Goal: Task Accomplishment & Management: Manage account settings

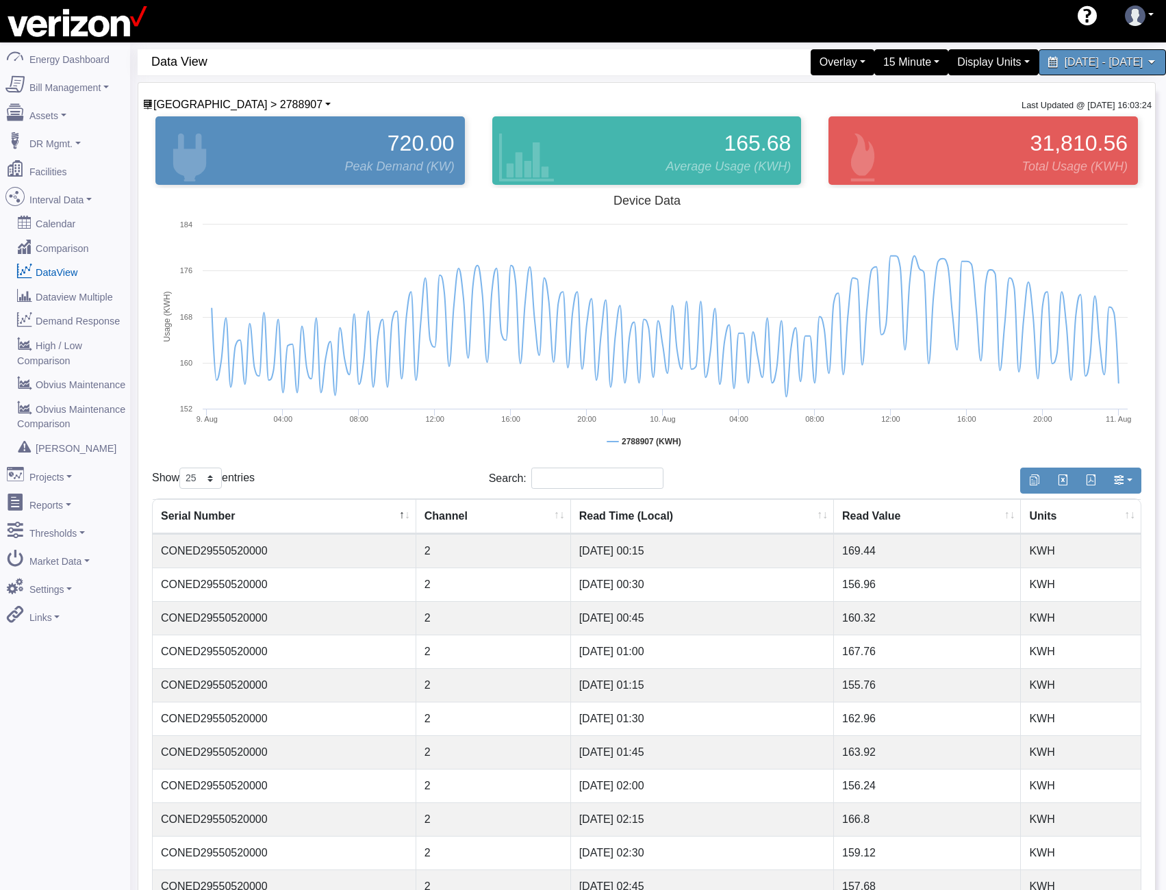
select select "25"
click at [870, 64] on div "15 Minute" at bounding box center [910, 62] width 81 height 29
click at [844, 116] on link "5 Minute" at bounding box center [898, 117] width 108 height 22
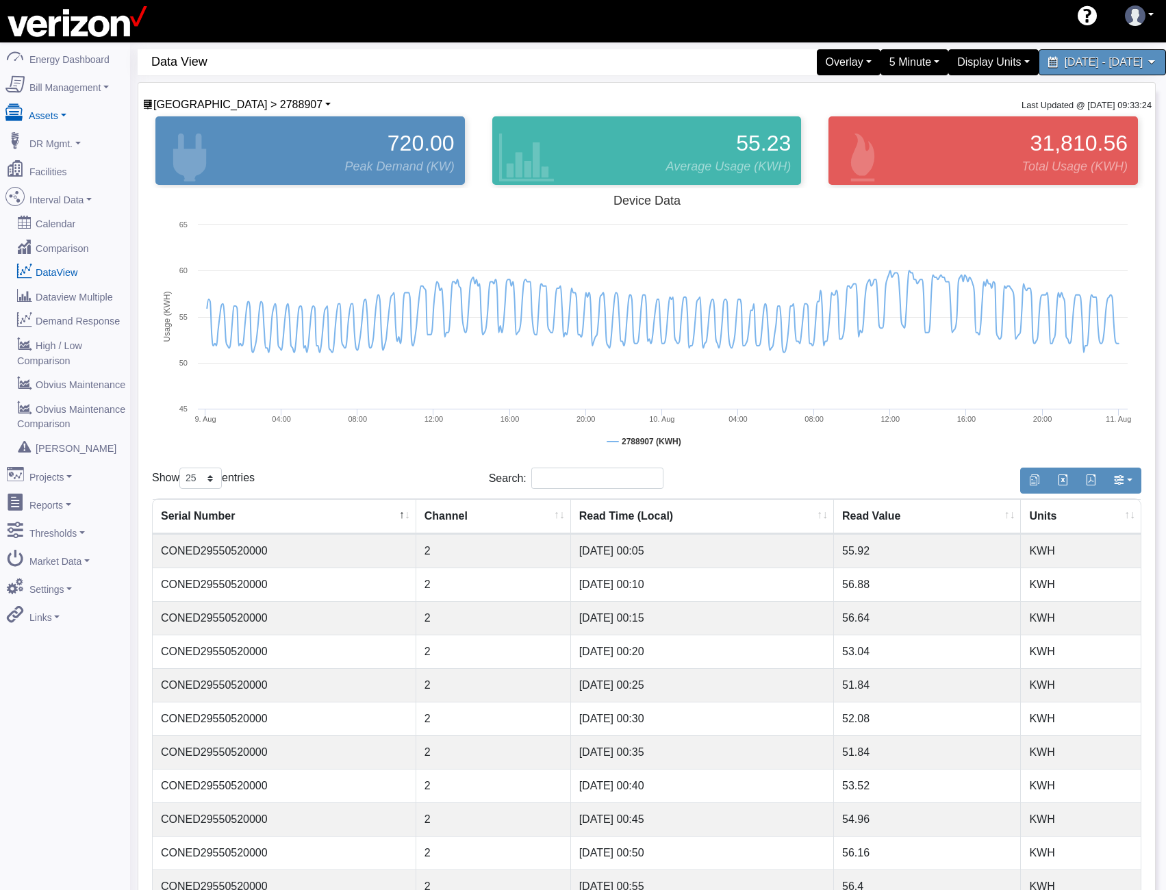
click at [71, 112] on link "Assets" at bounding box center [65, 113] width 133 height 29
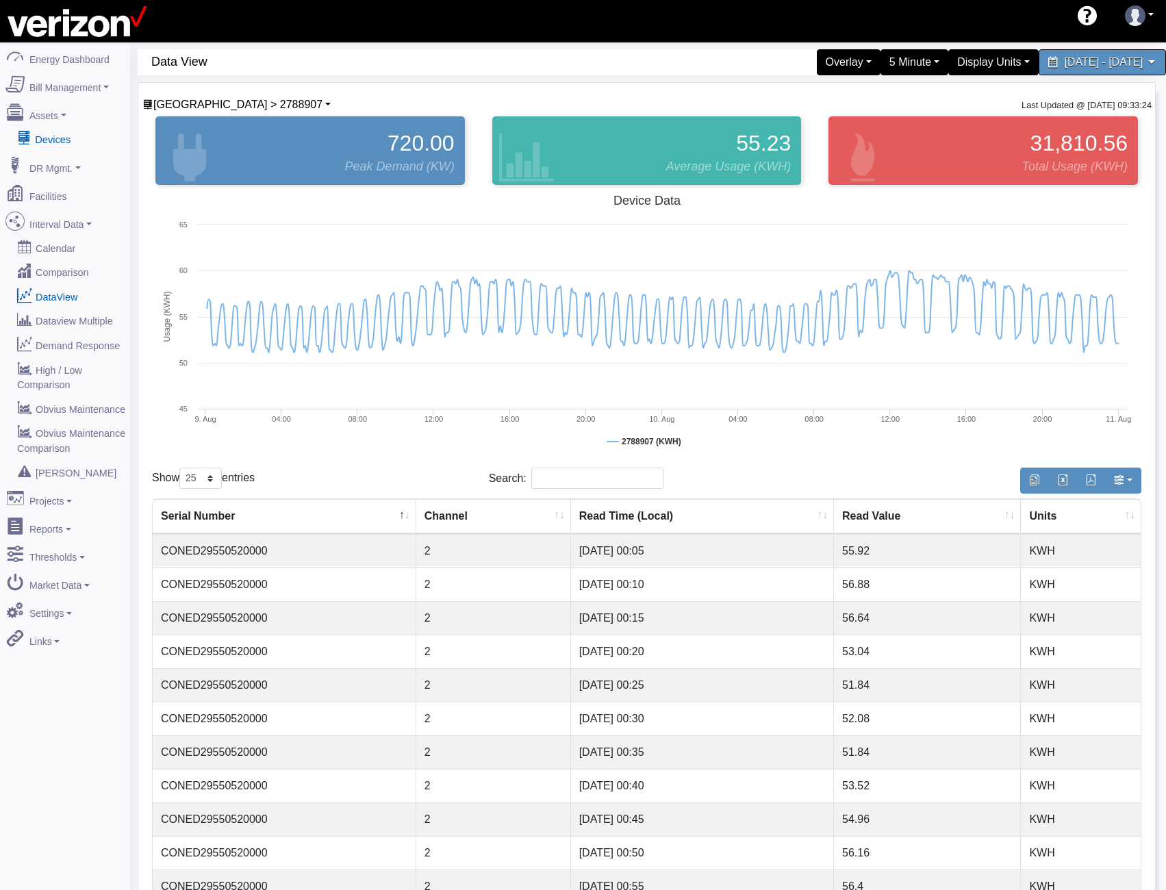
click at [71, 131] on link "Devices" at bounding box center [65, 139] width 133 height 25
click at [242, 109] on span "[GEOGRAPHIC_DATA] > 2788907" at bounding box center [237, 105] width 169 height 12
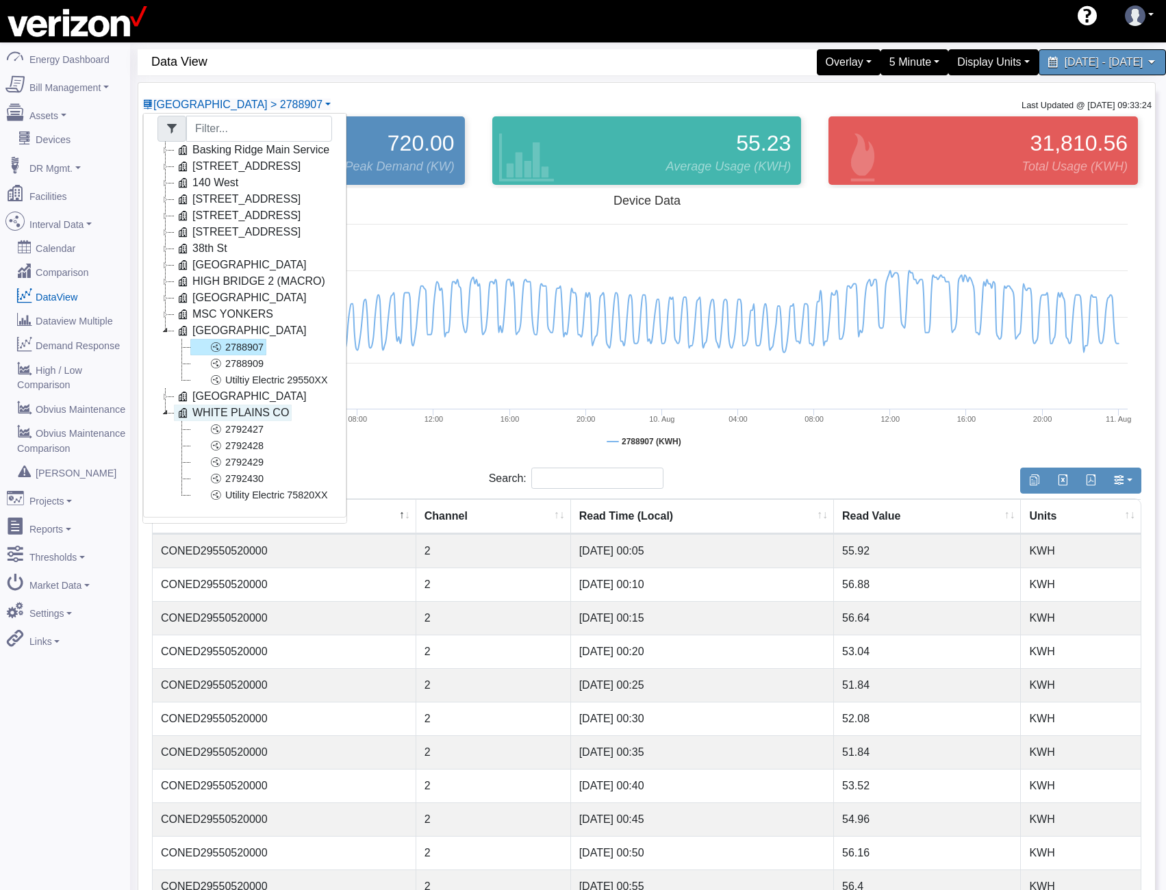
scroll to position [28, 0]
click at [239, 454] on link "2792429" at bounding box center [228, 462] width 76 height 16
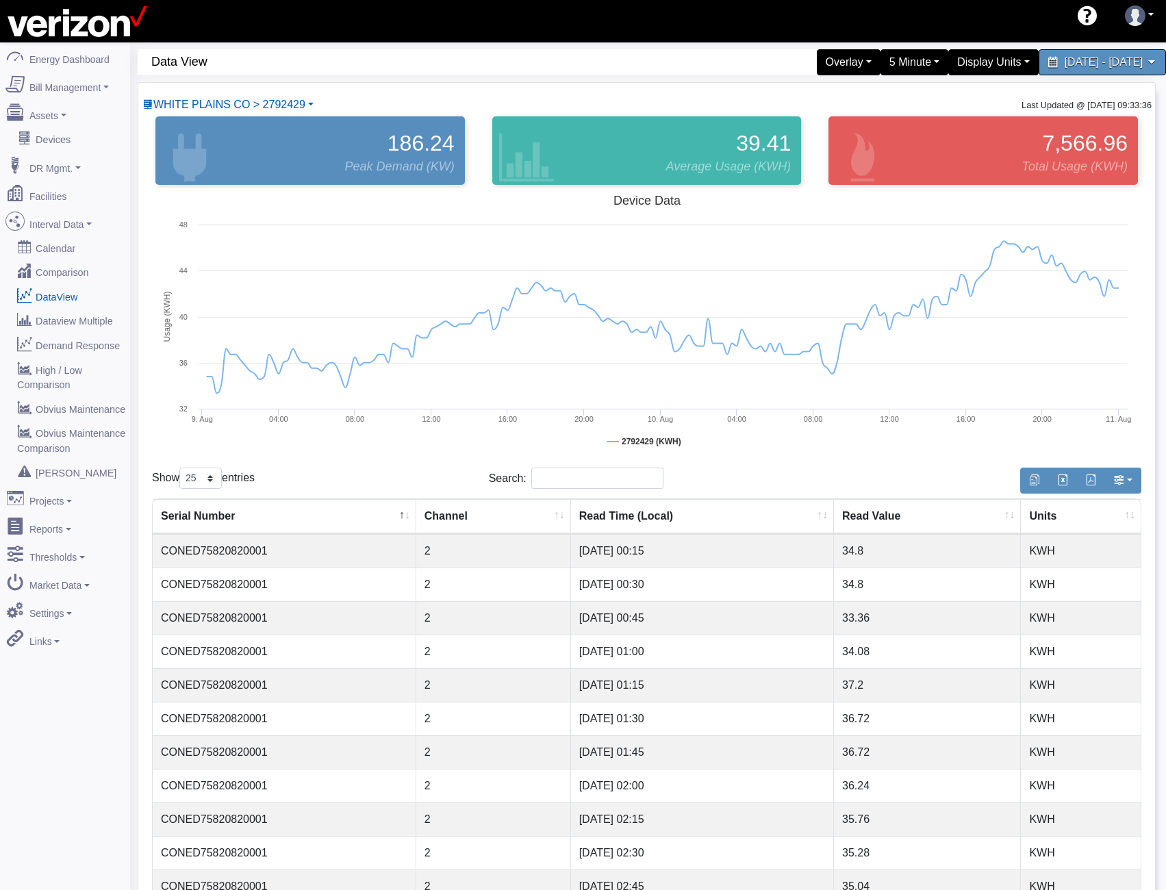
click at [223, 578] on td "CONED75820820001" at bounding box center [285, 585] width 264 height 34
copy td "CONED75820820001"
click at [264, 101] on span "WHITE PLAINS CO > 2792429" at bounding box center [229, 105] width 152 height 12
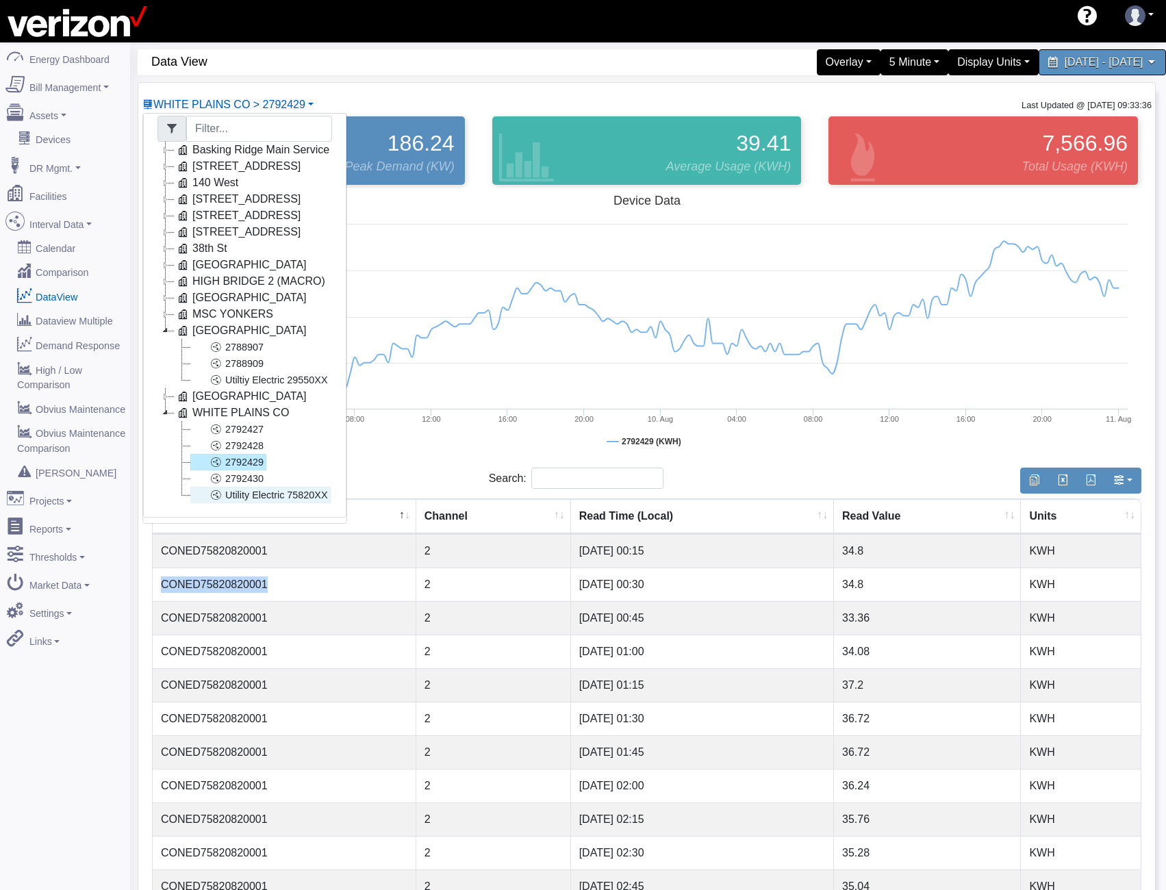
click at [225, 489] on link "Utility Electric 75820XX" at bounding box center [260, 495] width 140 height 16
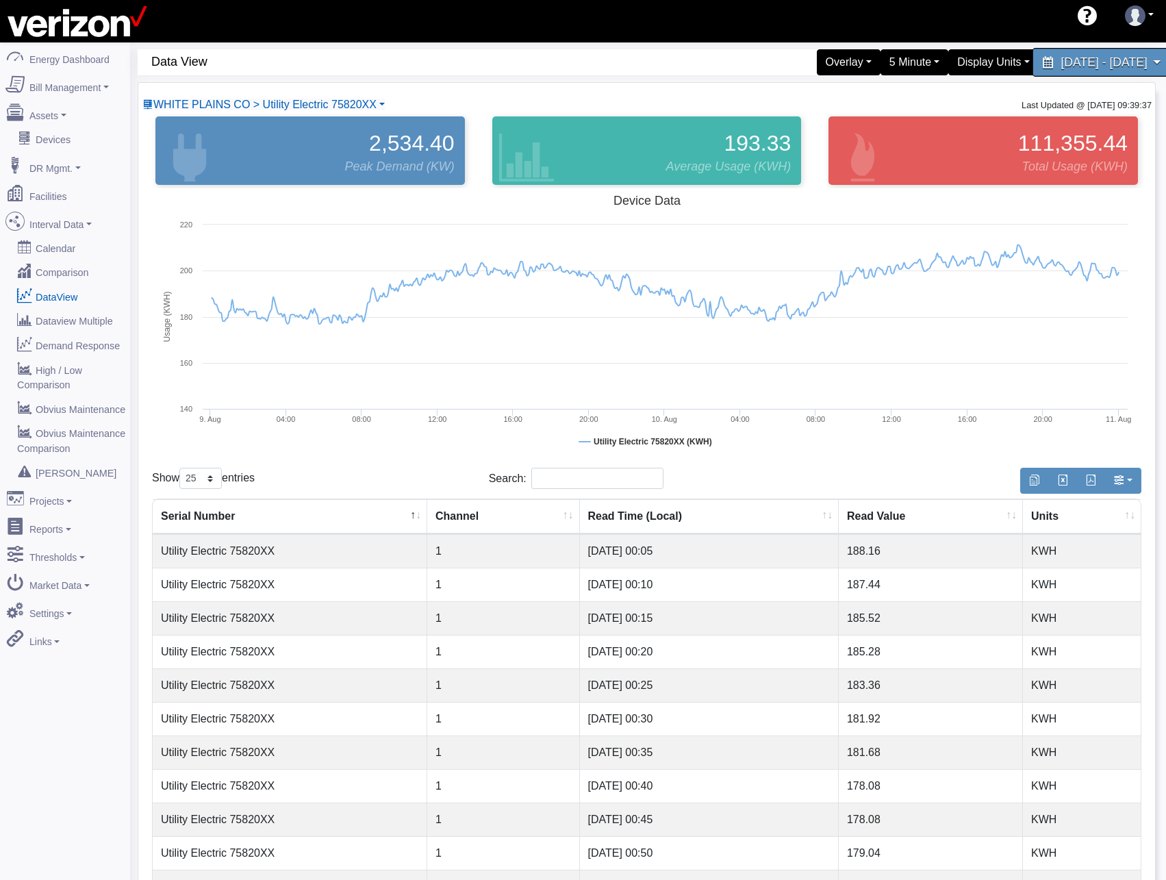
click at [1061, 66] on span "August 9, 2025 - August 10, 2025" at bounding box center [1104, 61] width 86 height 13
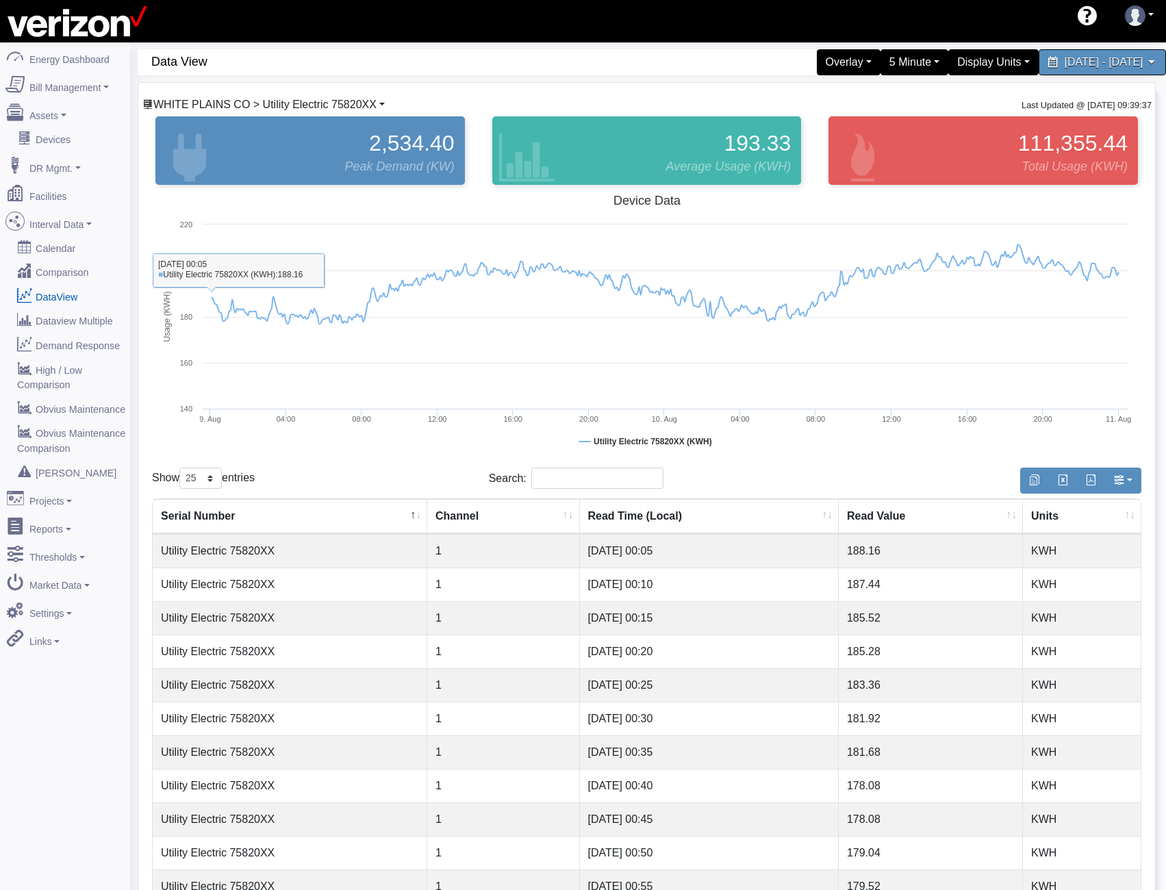
click at [257, 104] on span "WHITE PLAINS CO > Utility Electric 75820XX" at bounding box center [264, 105] width 223 height 12
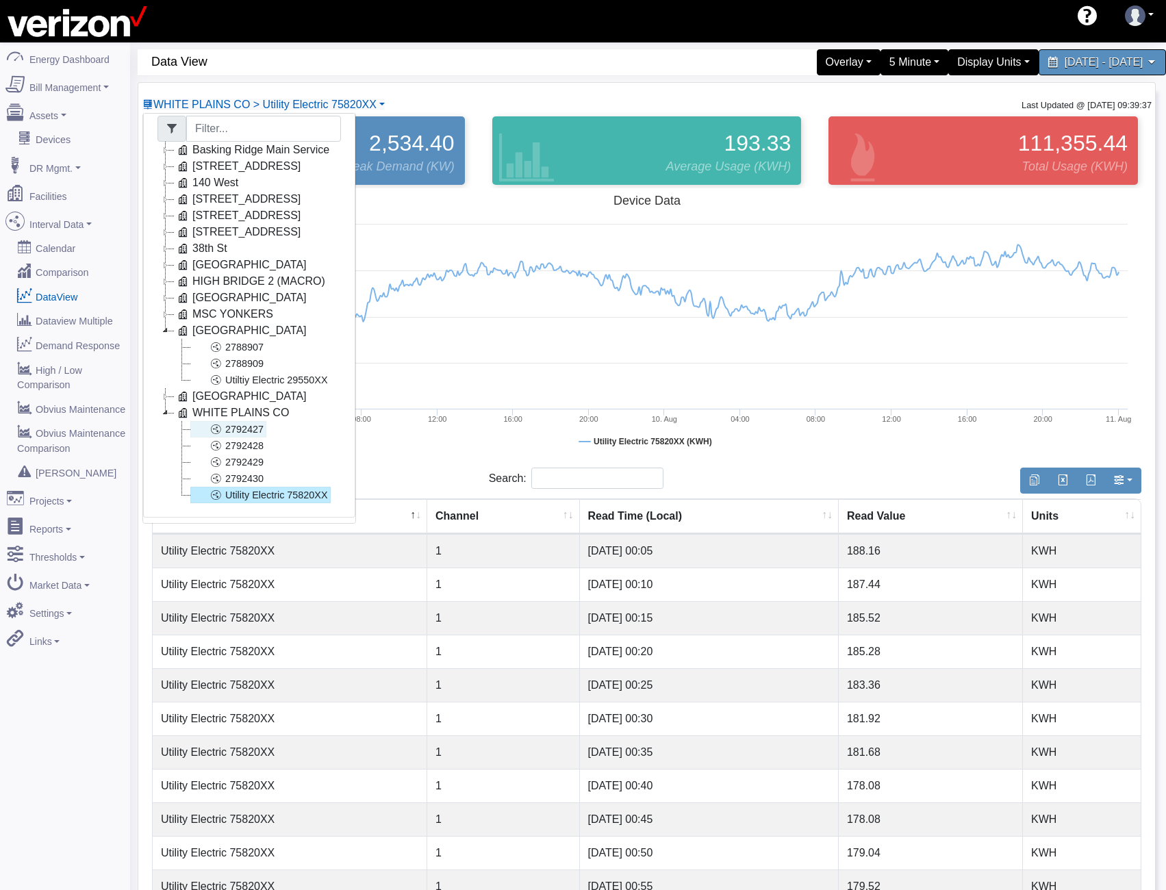
click at [247, 421] on link "2792427" at bounding box center [228, 429] width 76 height 16
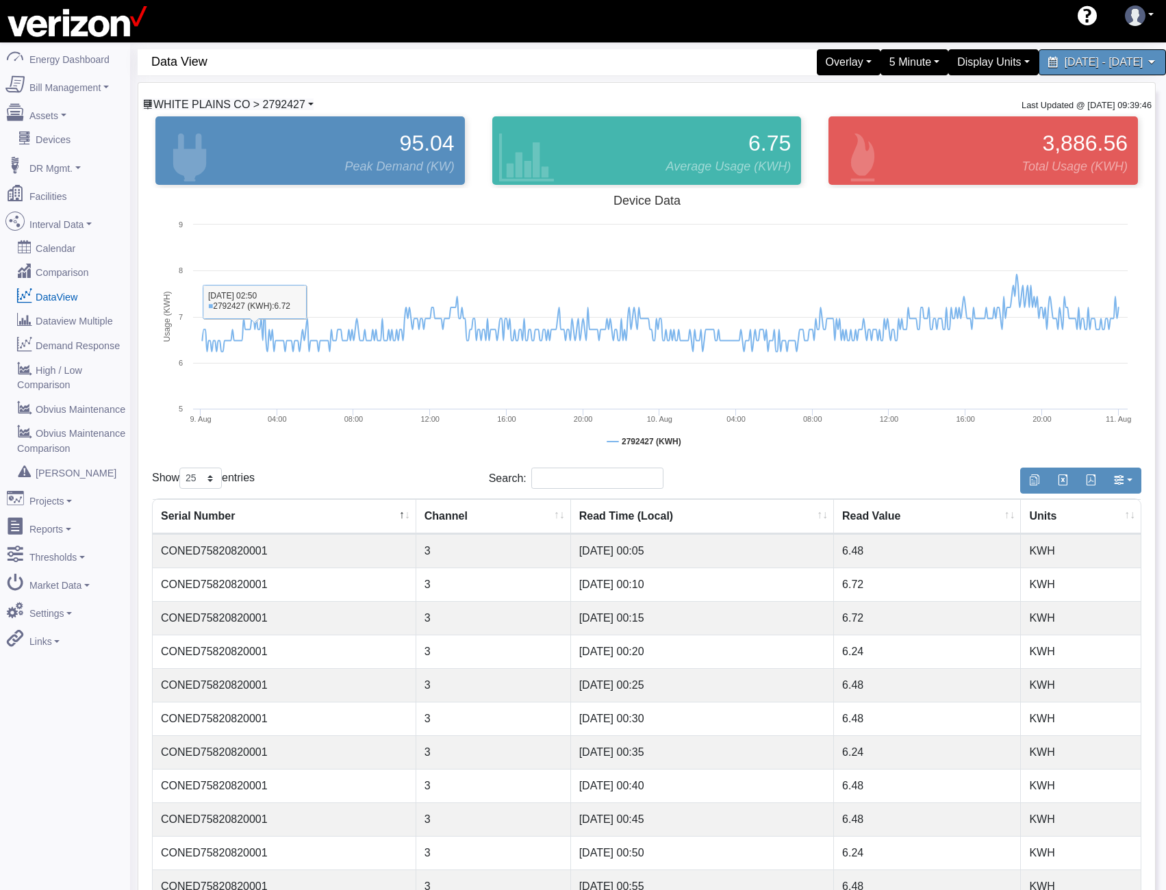
click at [273, 108] on span "WHITE PLAINS CO > 2792427" at bounding box center [229, 105] width 152 height 12
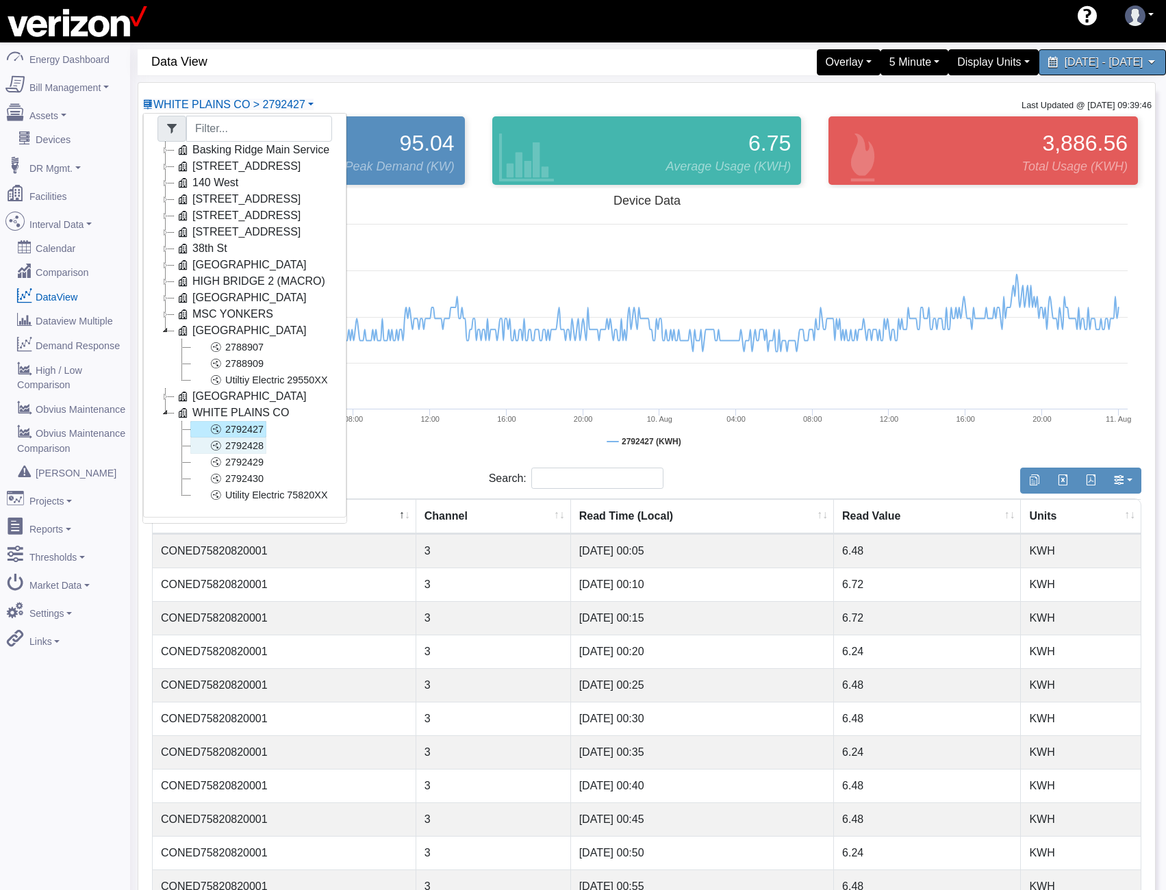
click at [243, 438] on link "2792428" at bounding box center [228, 446] width 76 height 16
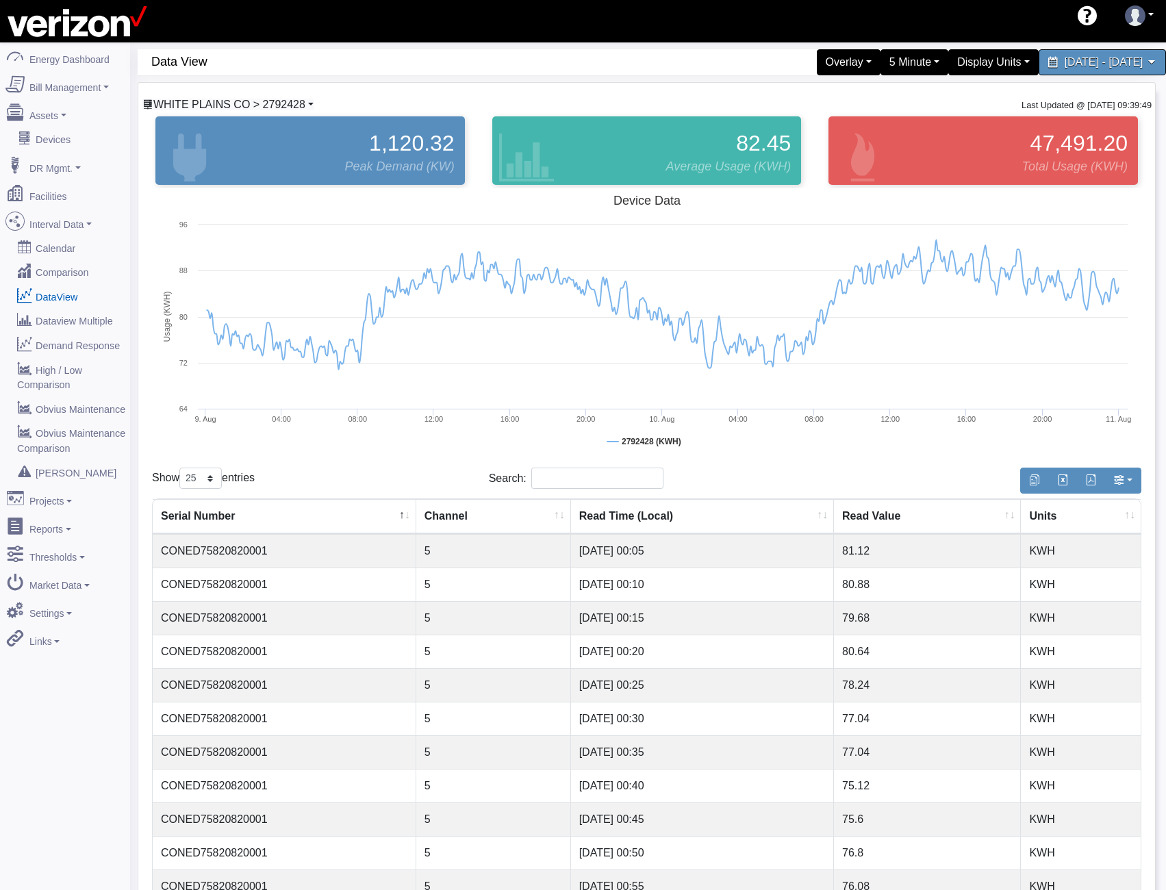
click at [212, 108] on span "WHITE PLAINS CO > 2792428" at bounding box center [229, 105] width 152 height 12
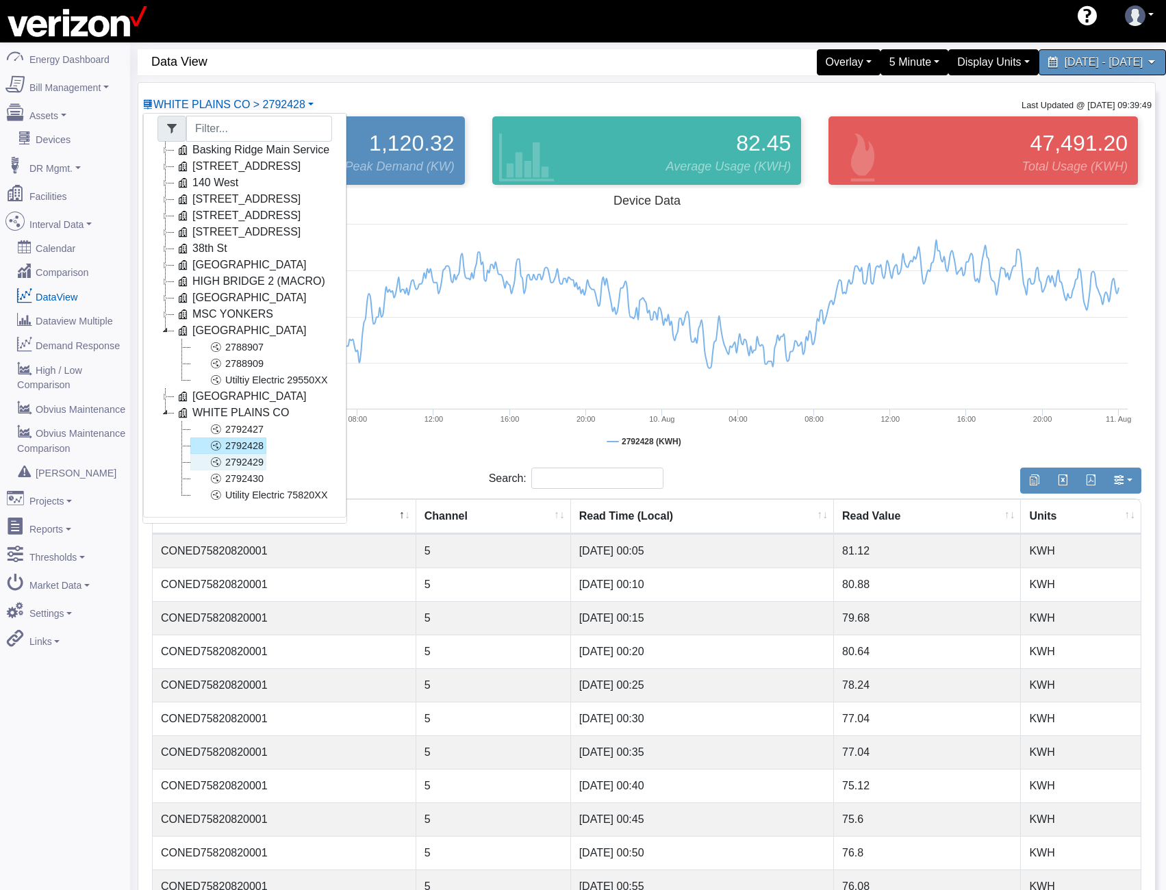
click at [247, 458] on link "2792429" at bounding box center [228, 462] width 76 height 16
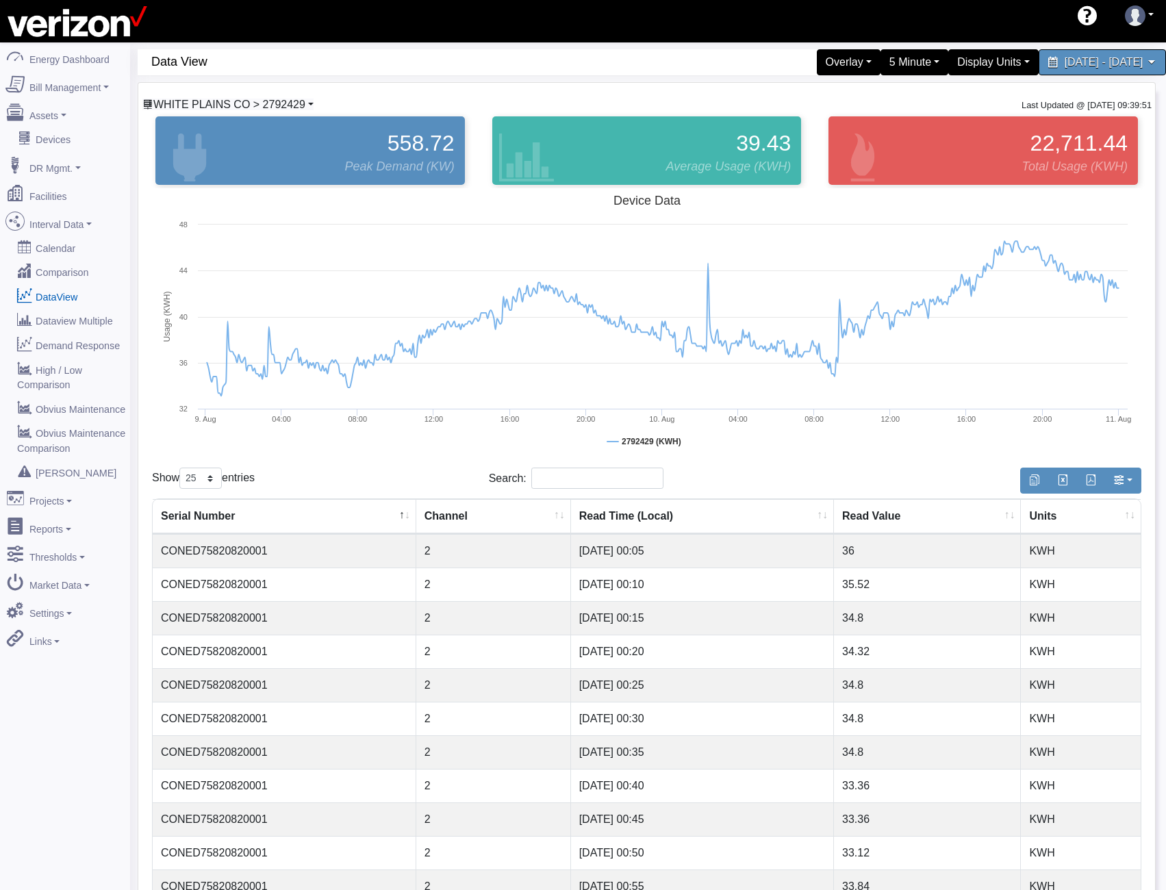
click at [243, 102] on span "WHITE PLAINS CO > 2792429" at bounding box center [229, 105] width 152 height 12
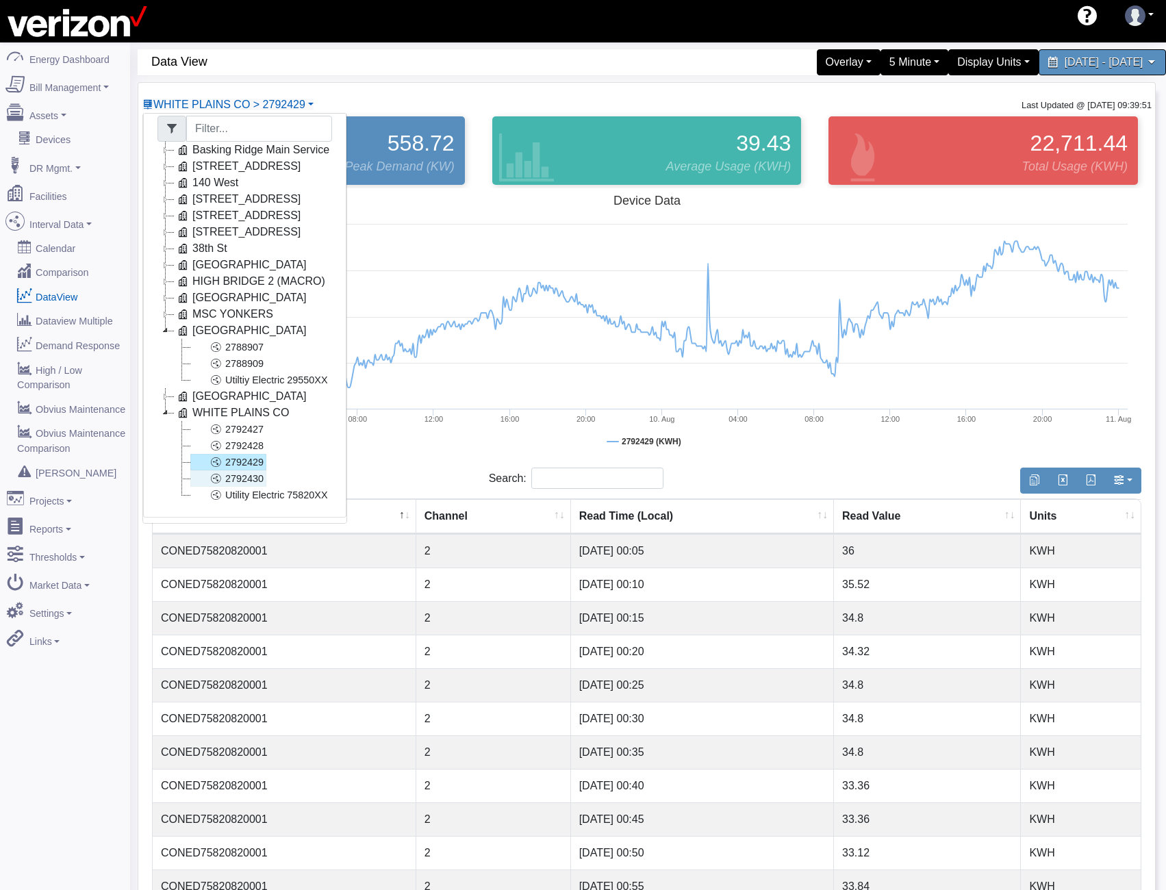
click at [242, 470] on link "2792430" at bounding box center [228, 478] width 76 height 16
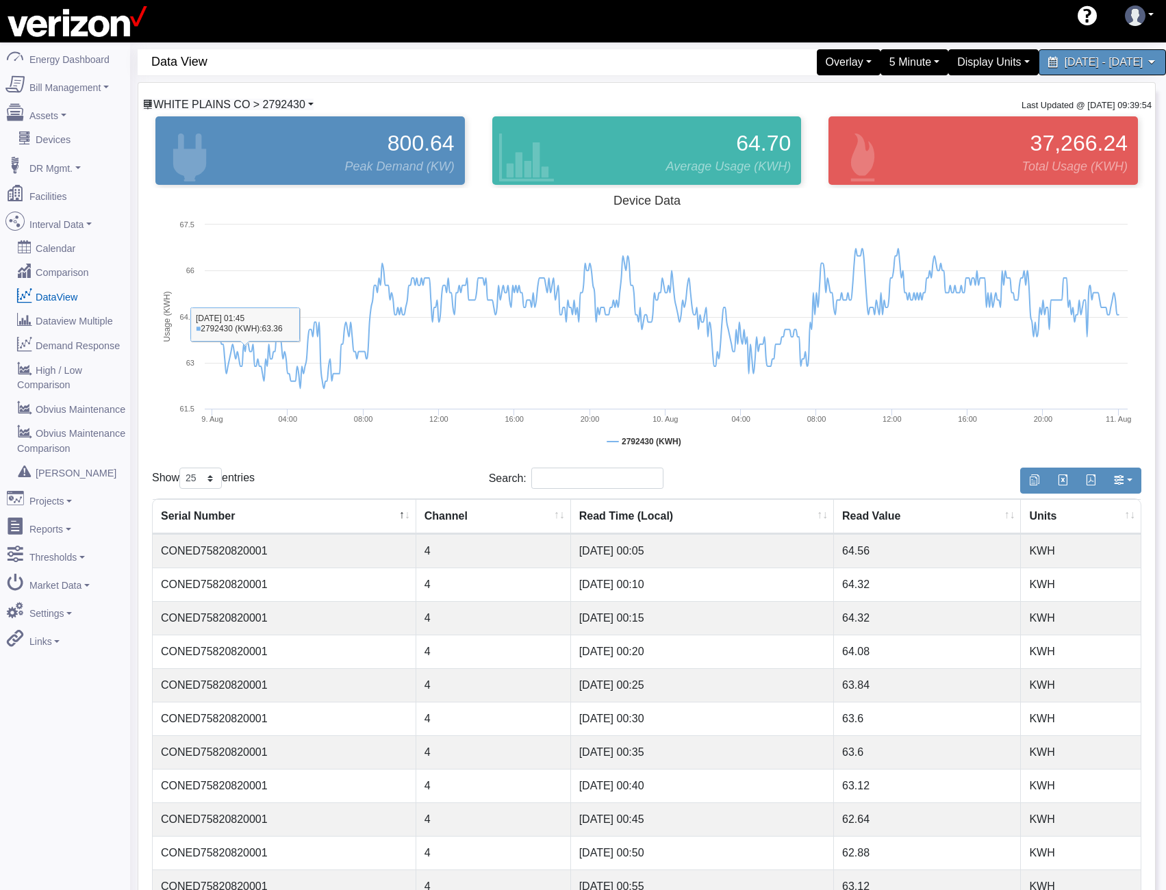
click at [247, 102] on span "WHITE PLAINS CO > 2792430" at bounding box center [229, 105] width 152 height 12
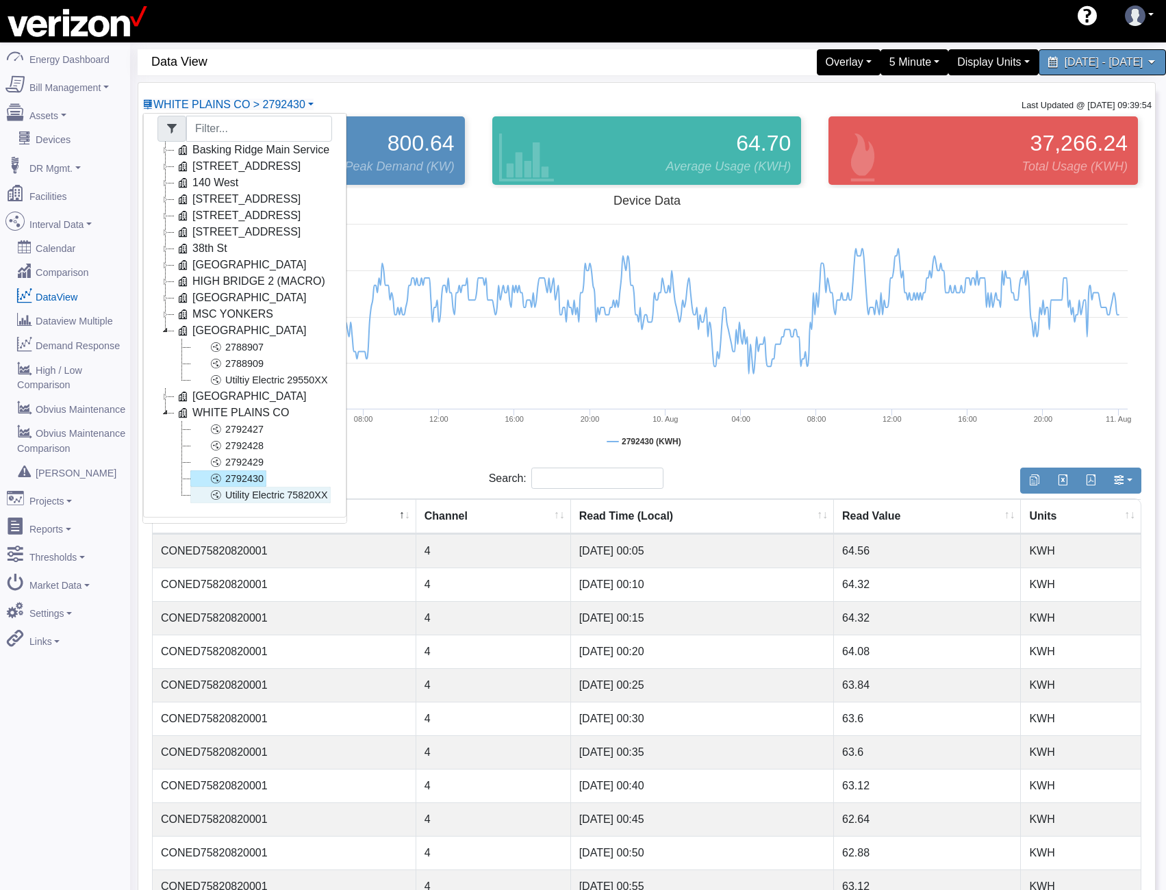
drag, startPoint x: 233, startPoint y: 486, endPoint x: 354, endPoint y: 402, distance: 147.6
click at [234, 487] on link "Utility Electric 75820XX" at bounding box center [260, 495] width 140 height 16
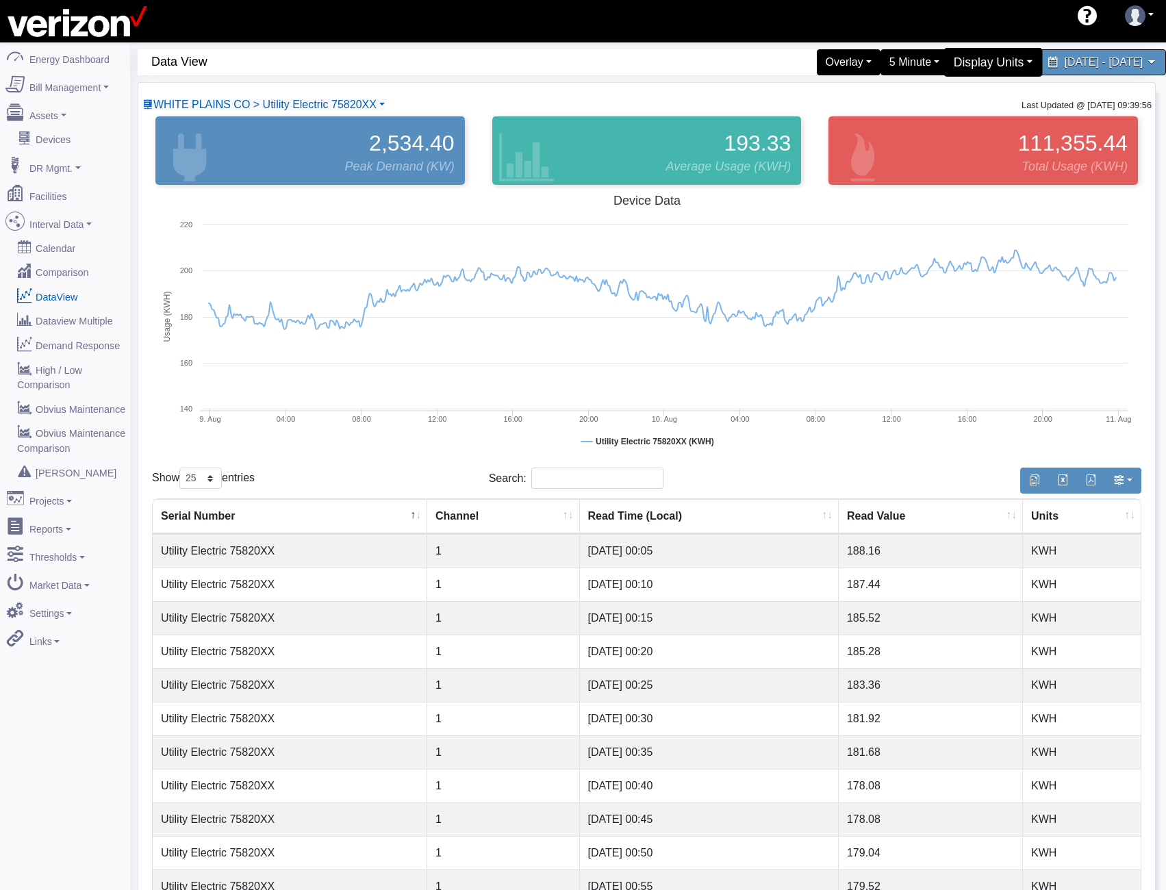
click at [944, 60] on div "Display Units" at bounding box center [993, 62] width 99 height 29
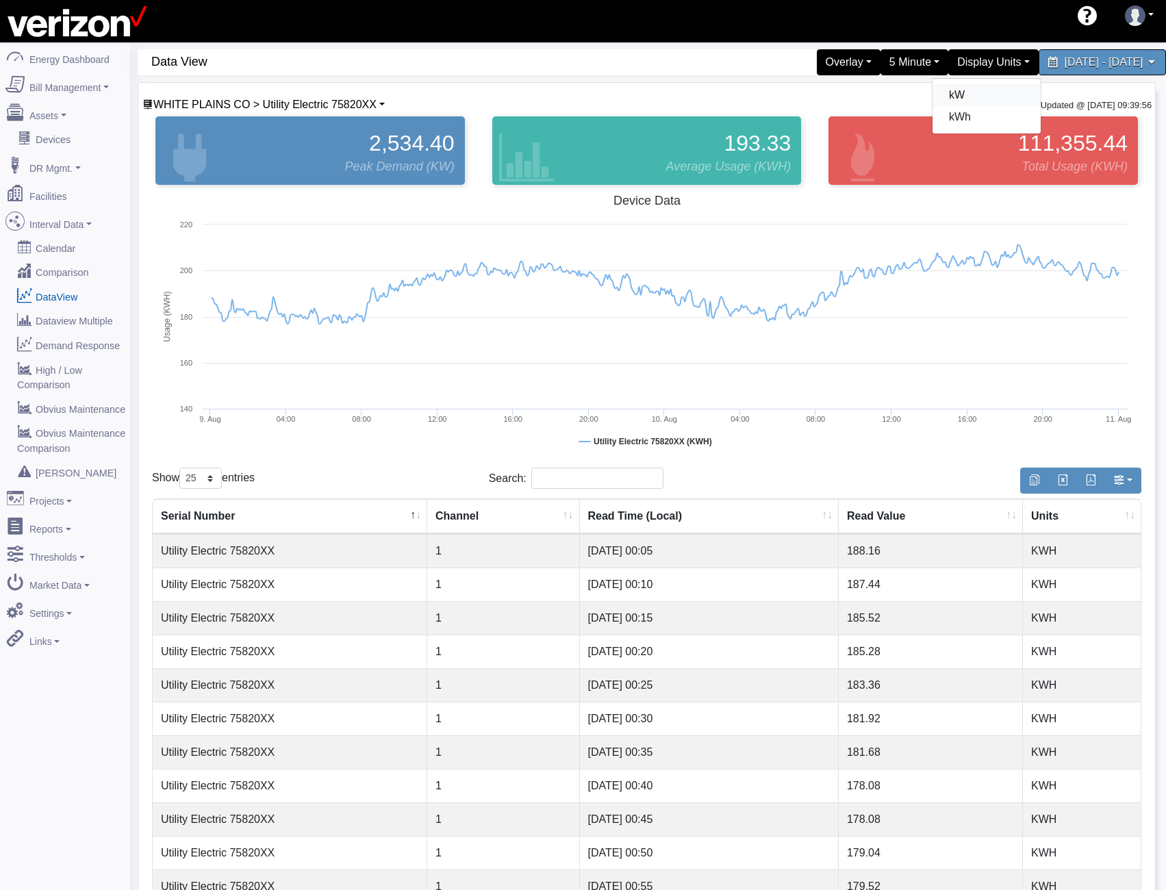
click at [933, 92] on link "kW" at bounding box center [987, 95] width 108 height 22
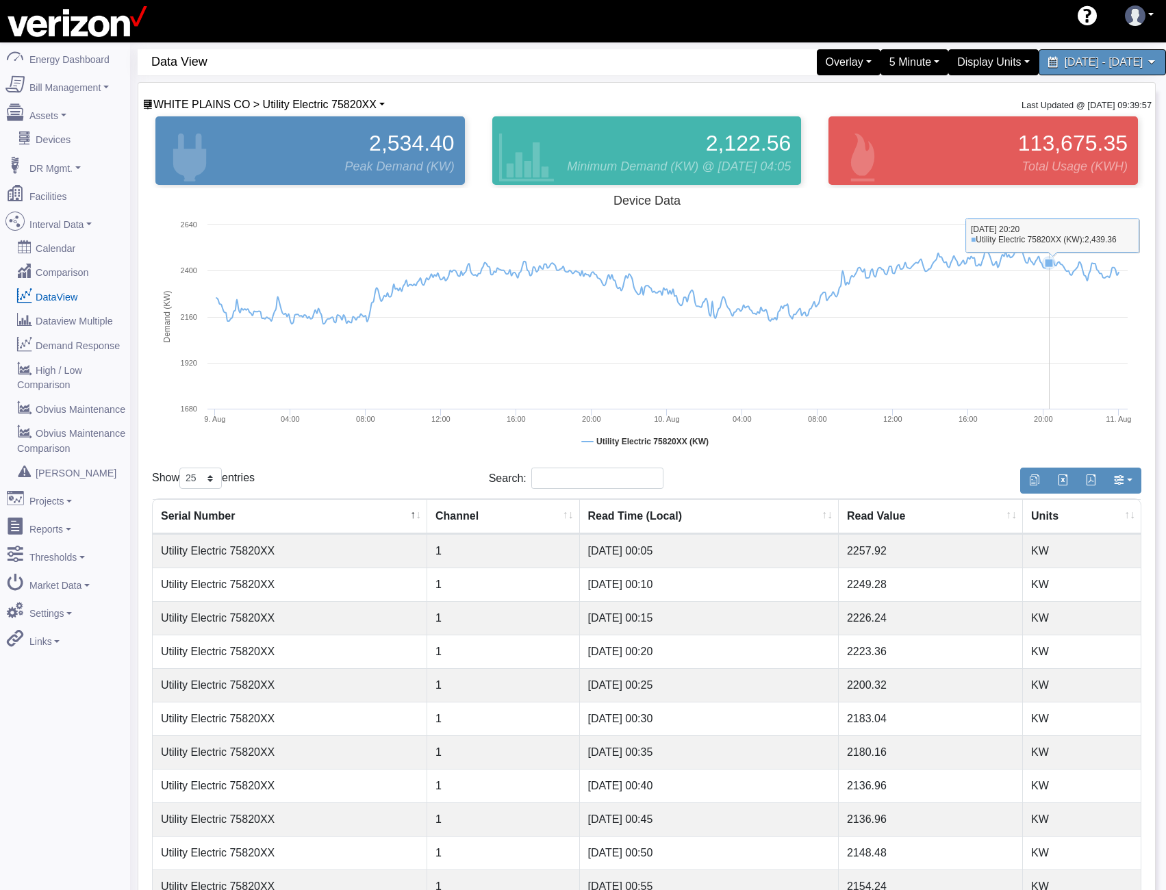
click at [1045, 310] on rect at bounding box center [647, 325] width 990 height 274
click at [681, 394] on rect at bounding box center [647, 325] width 990 height 274
click at [332, 104] on span "WHITE PLAINS CO > Utility Electric 75820XX" at bounding box center [264, 105] width 223 height 12
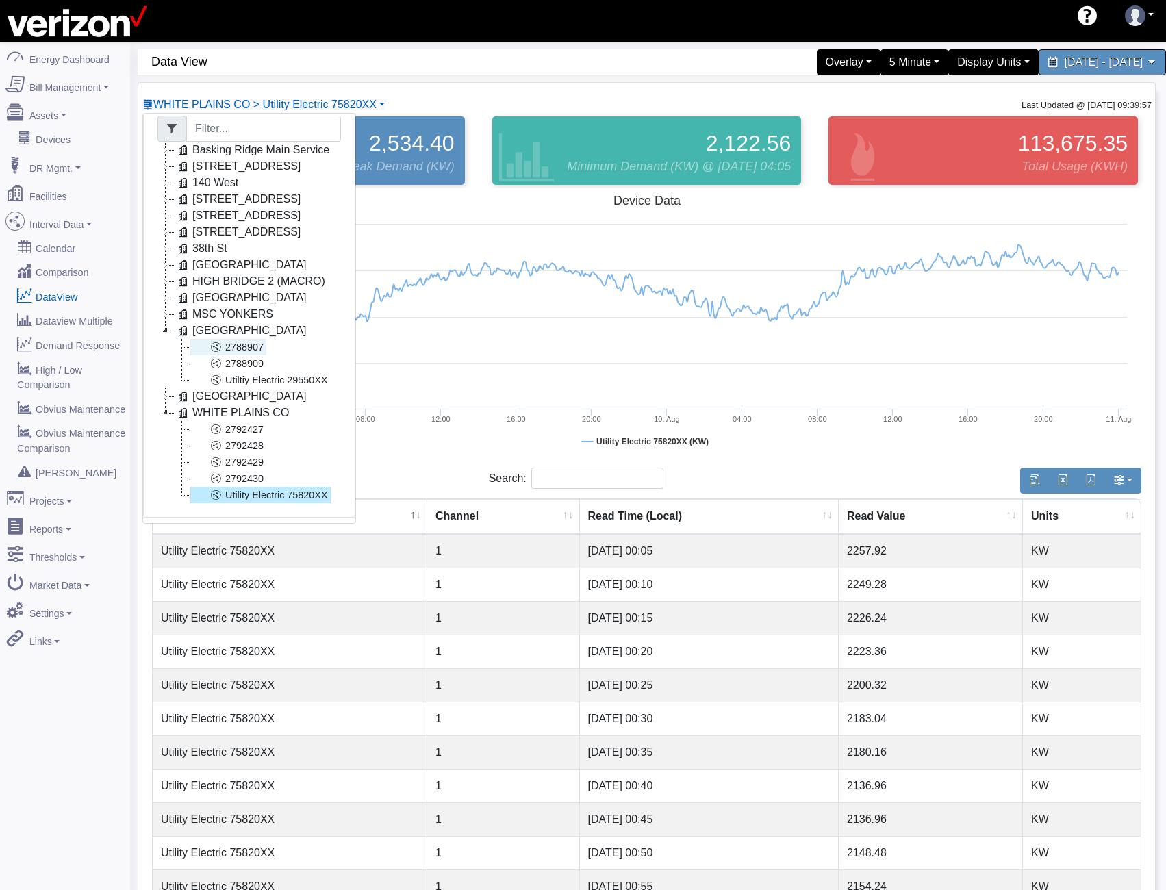
click at [227, 339] on link "2788907" at bounding box center [228, 347] width 76 height 16
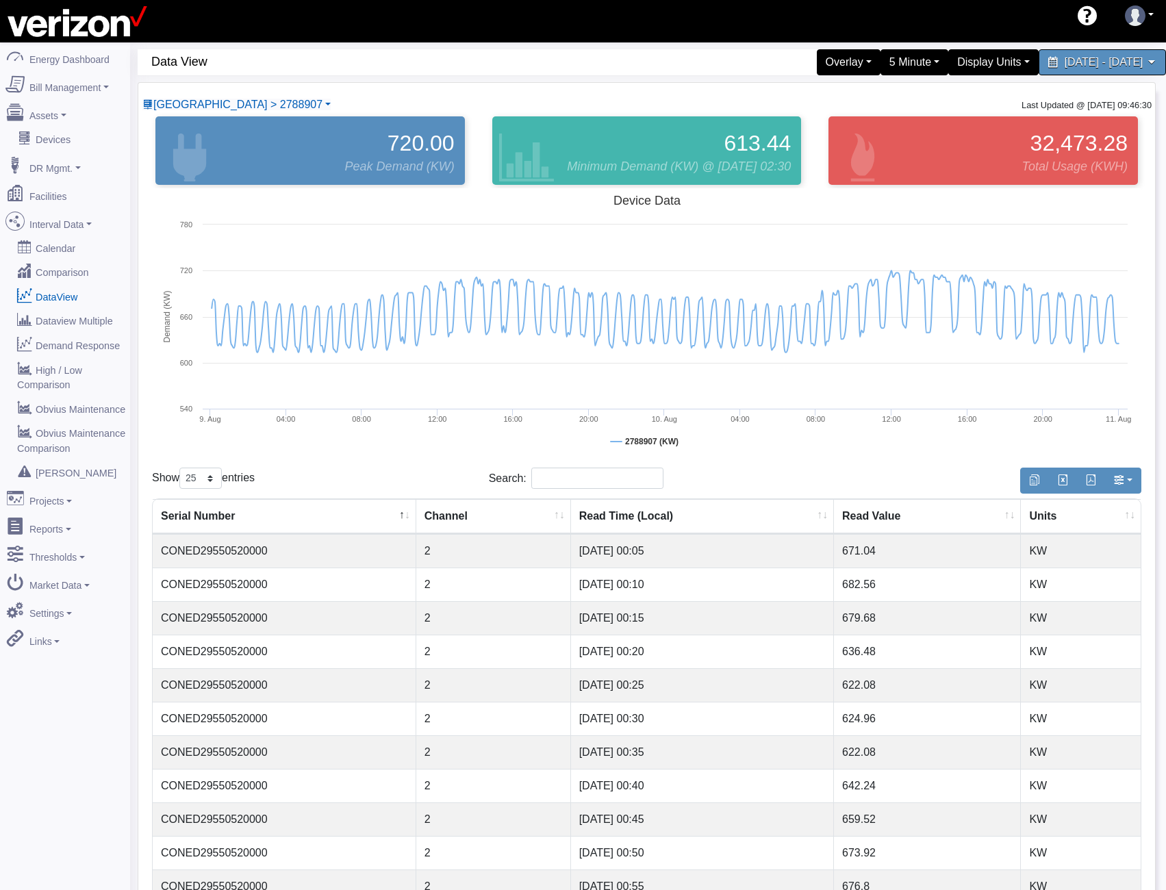
click at [250, 578] on td "CONED29550520000" at bounding box center [285, 585] width 264 height 34
copy td "CONED29550520000"
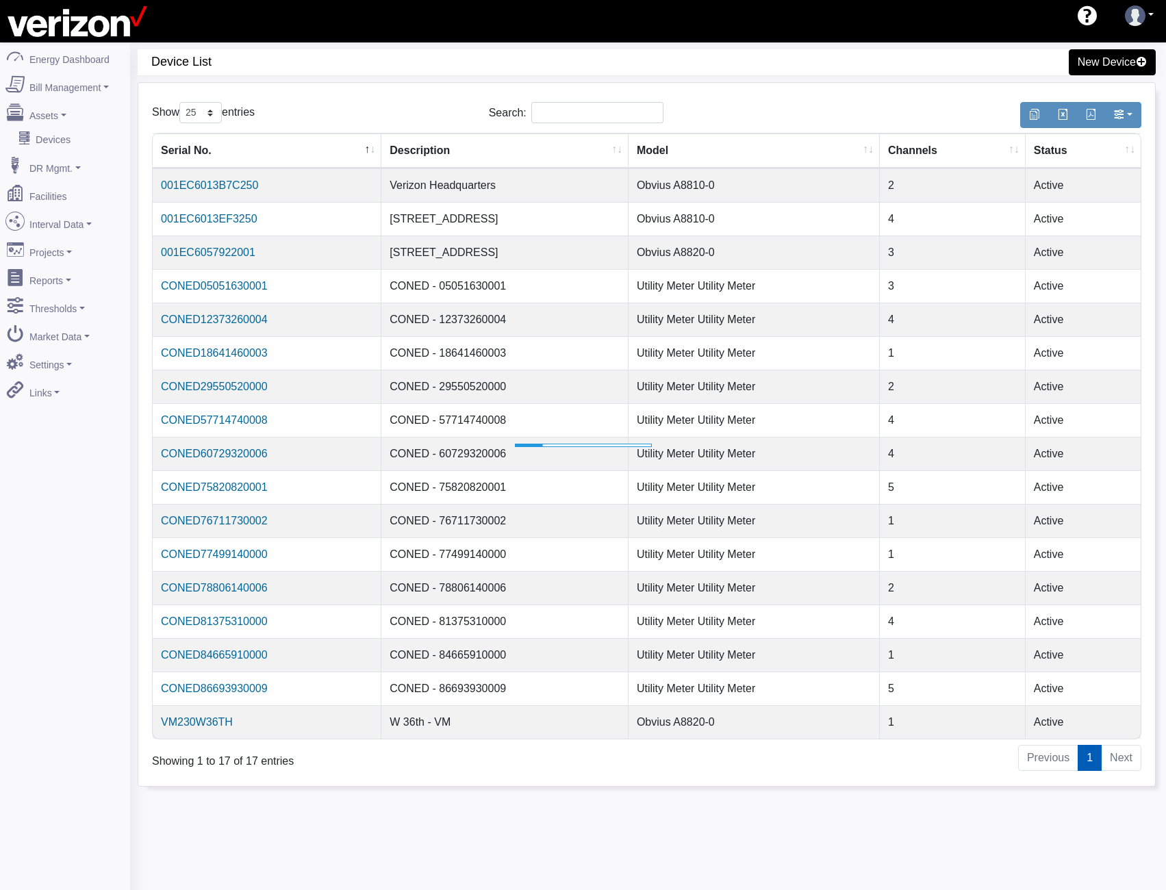
select select "25"
click at [549, 109] on input "Search:" at bounding box center [597, 112] width 132 height 21
paste input "CONED75820820001"
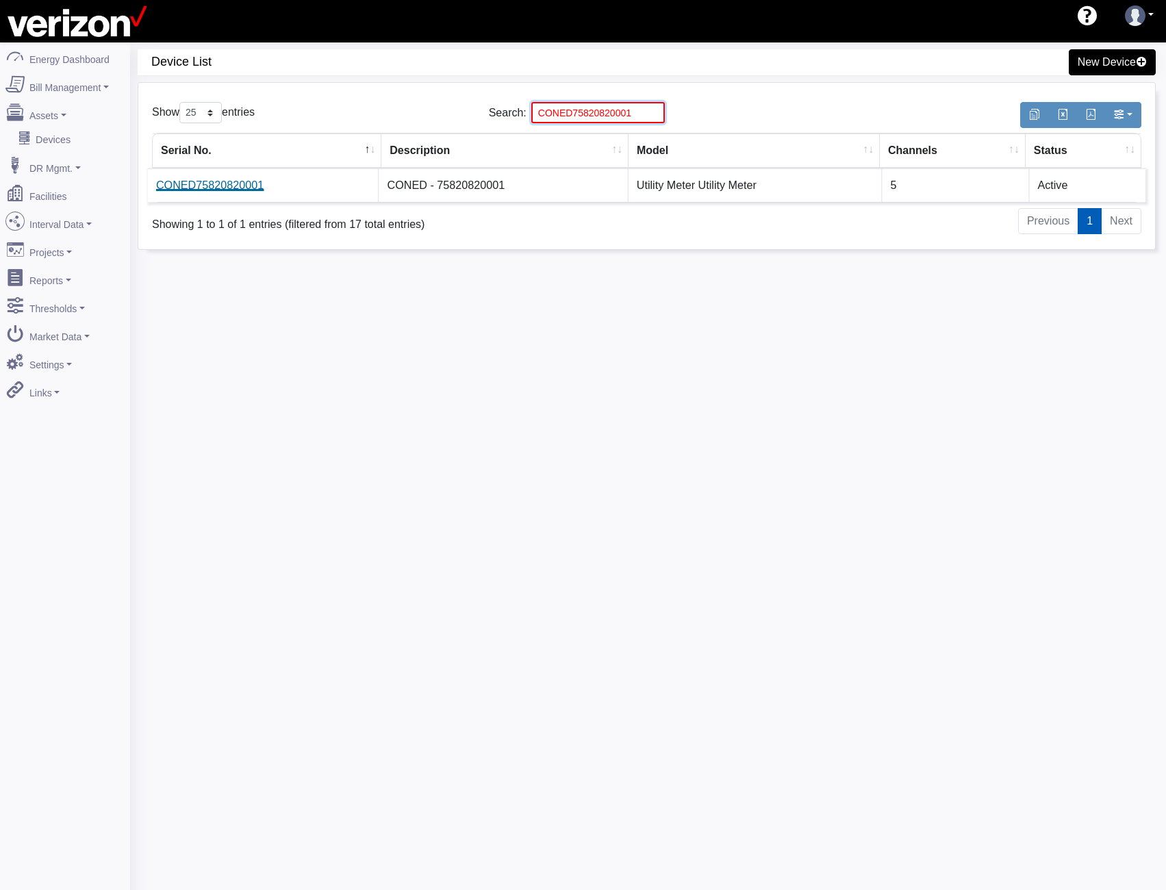
type input "CONED75820820001"
click at [171, 188] on link "CONED75820820001" at bounding box center [210, 185] width 108 height 12
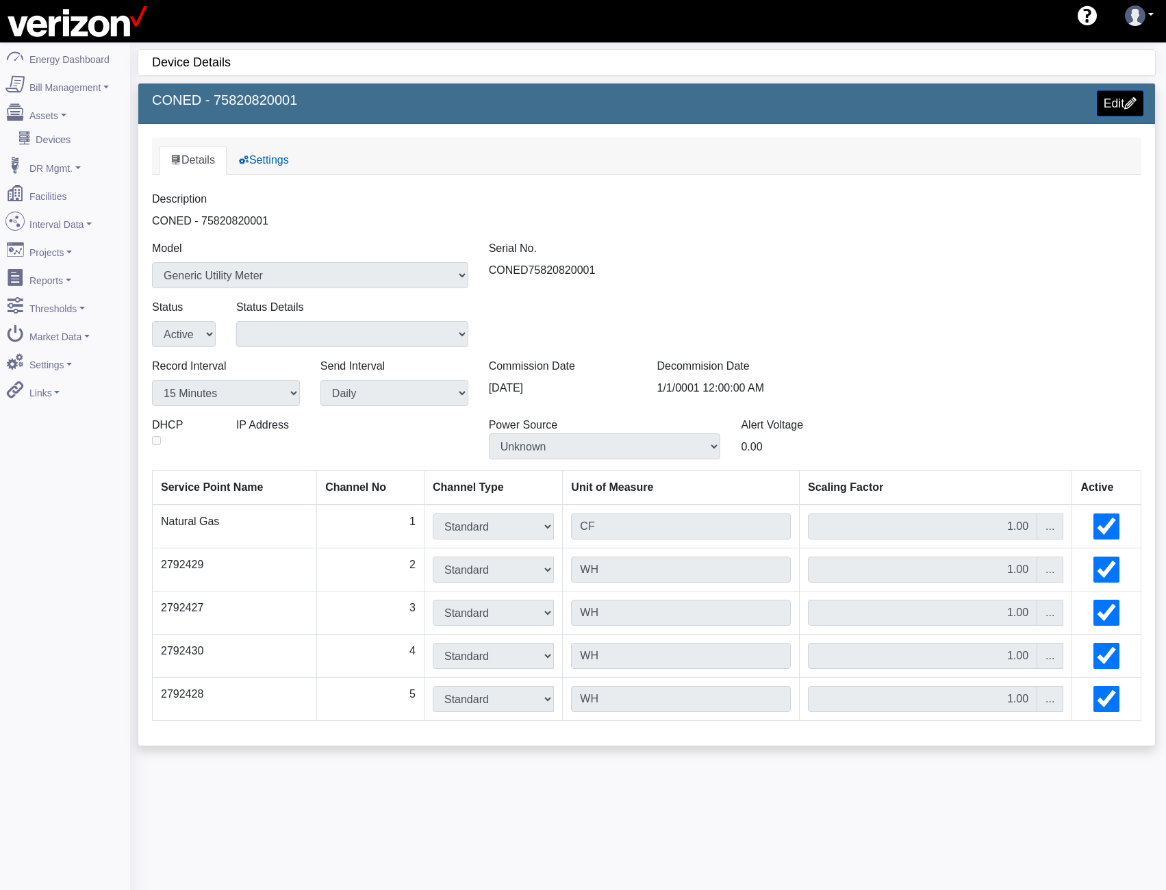
click at [1126, 101] on span at bounding box center [1131, 103] width 12 height 12
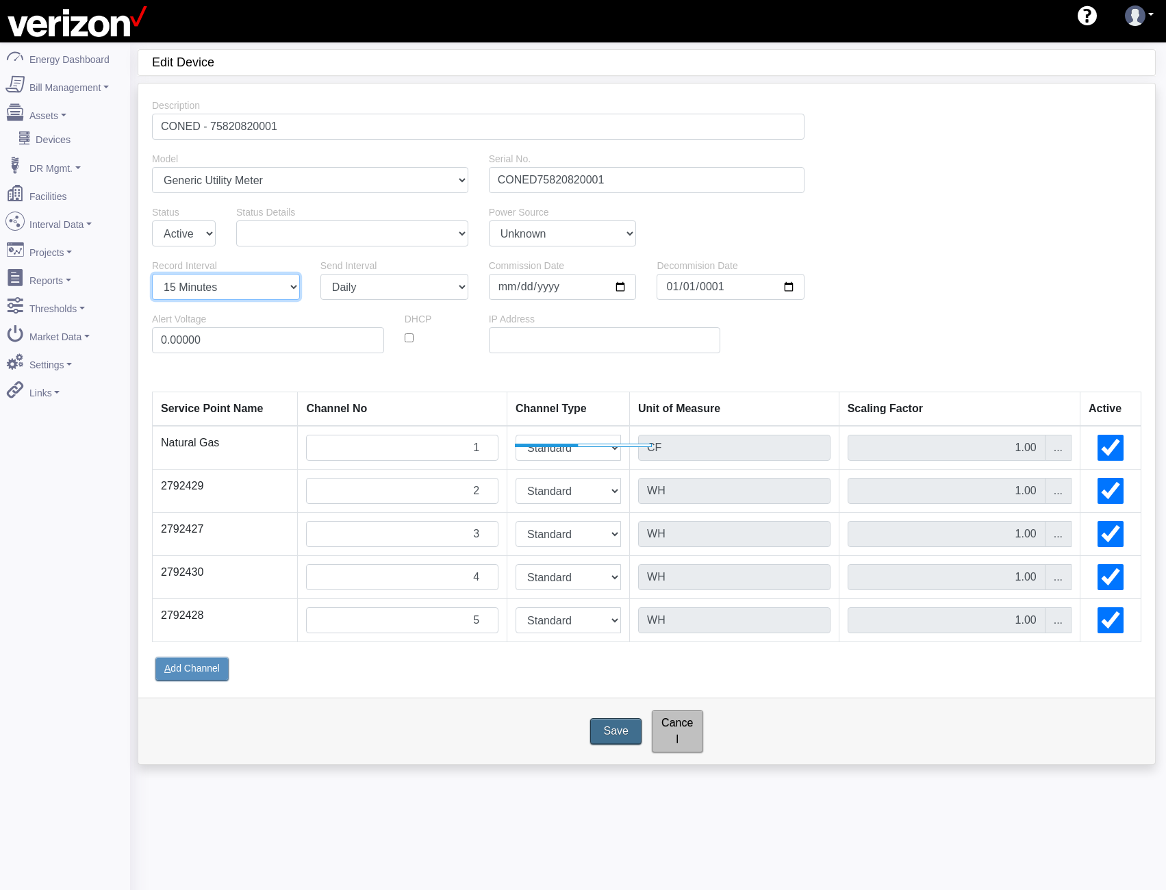
click at [236, 287] on select "1 Minute 5 Minutes 15 Minutes 30 Minutes Hourly Daily" at bounding box center [226, 287] width 148 height 26
select select "5"
click at [152, 274] on select "1 Minute 5 Minutes 15 Minutes 30 Minutes Hourly Daily" at bounding box center [226, 287] width 148 height 26
click at [607, 717] on div "Save Cancel" at bounding box center [646, 731] width 1017 height 66
click at [608, 718] on input "Save" at bounding box center [616, 731] width 57 height 29
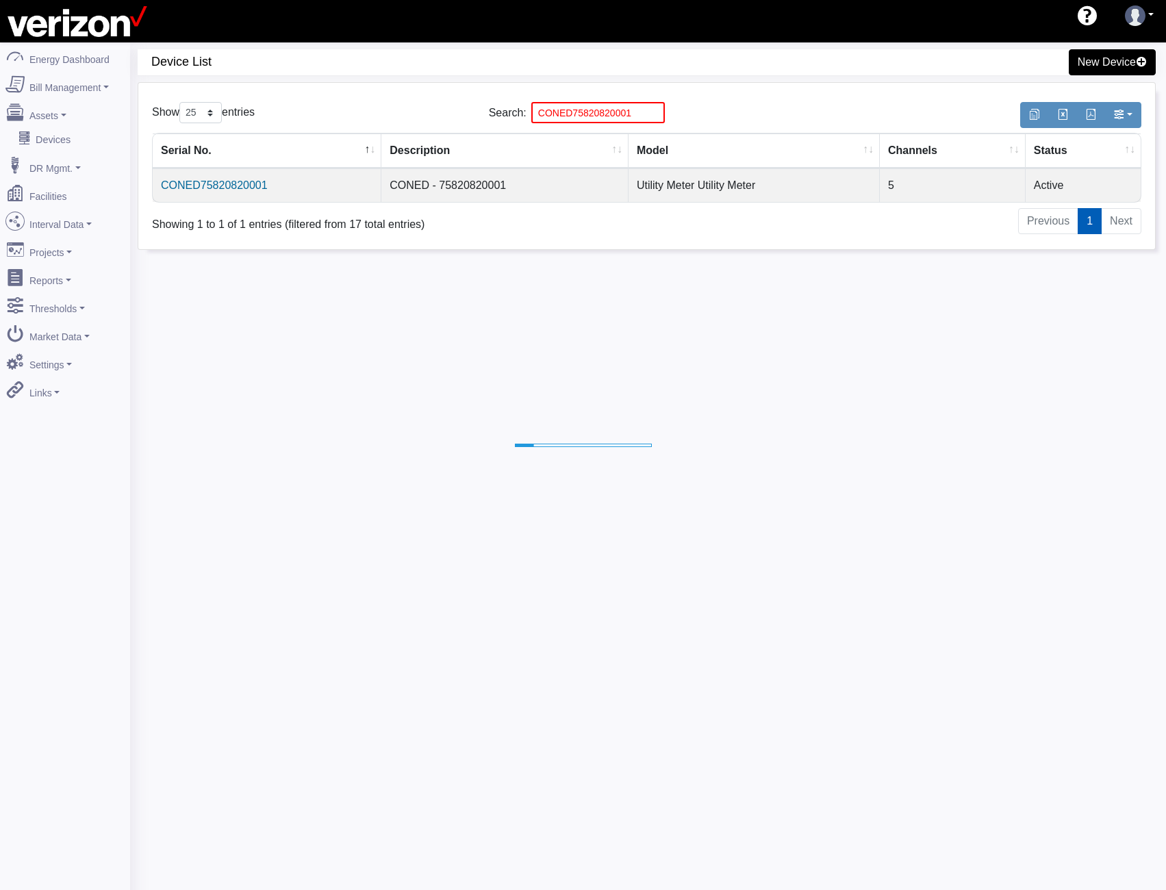
select select "25"
click at [638, 115] on input "CONED75820820001" at bounding box center [598, 112] width 134 height 21
